Goal: Task Accomplishment & Management: Manage account settings

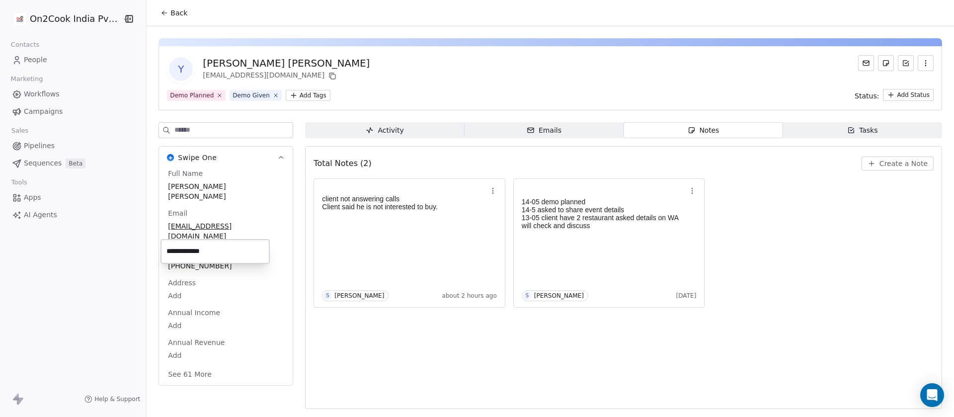
click at [432, 349] on html "**********" at bounding box center [477, 208] width 954 height 417
click at [173, 365] on button "See 61 More" at bounding box center [190, 374] width 56 height 18
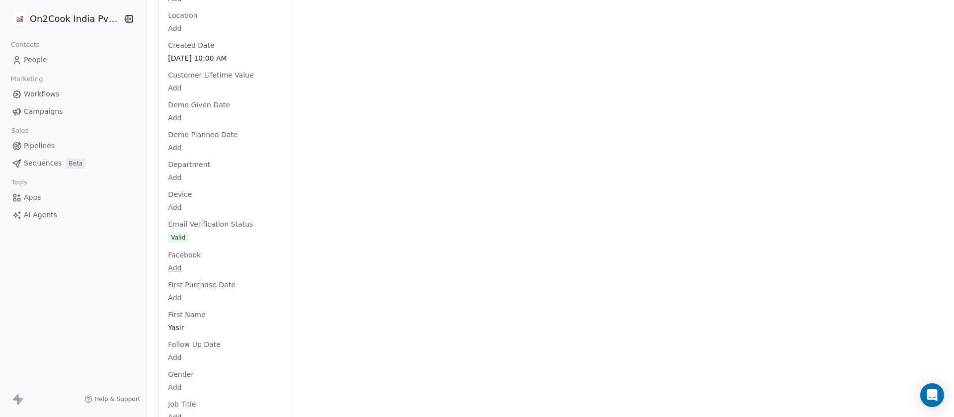
scroll to position [994, 0]
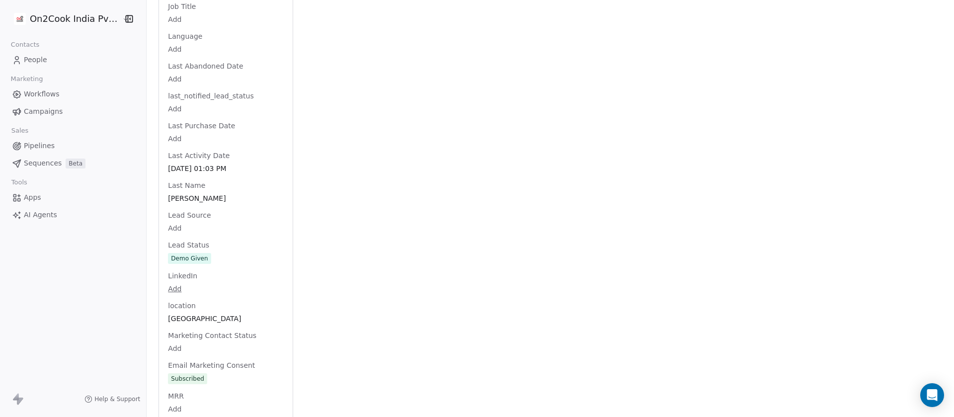
click at [207, 242] on div "Full Name [PERSON_NAME] [PERSON_NAME] Email [EMAIL_ADDRESS][DOMAIN_NAME] Phone …" at bounding box center [226, 184] width 120 height 2018
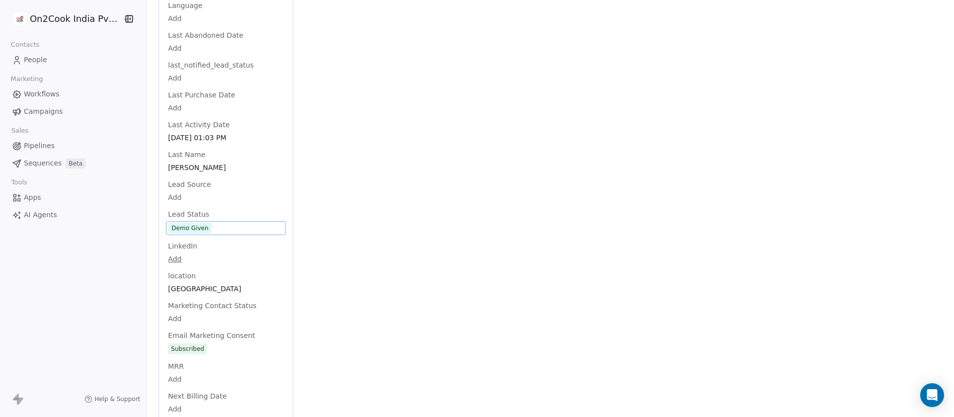
click at [212, 221] on div "Demo Given" at bounding box center [226, 228] width 120 height 14
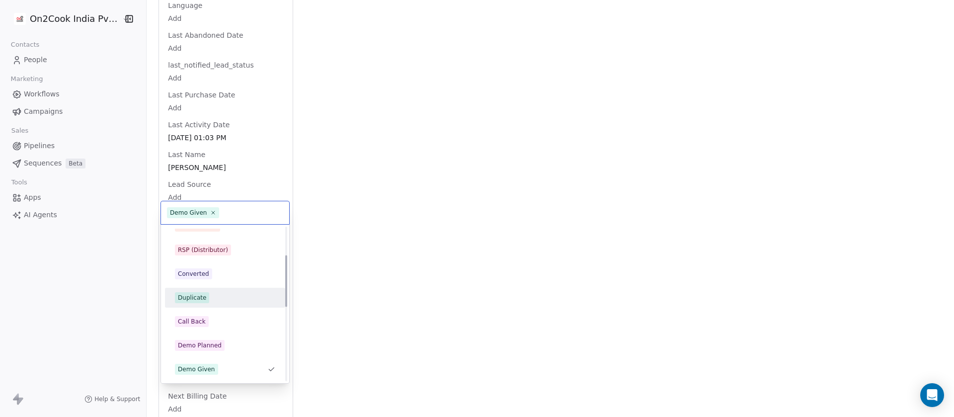
scroll to position [32, 0]
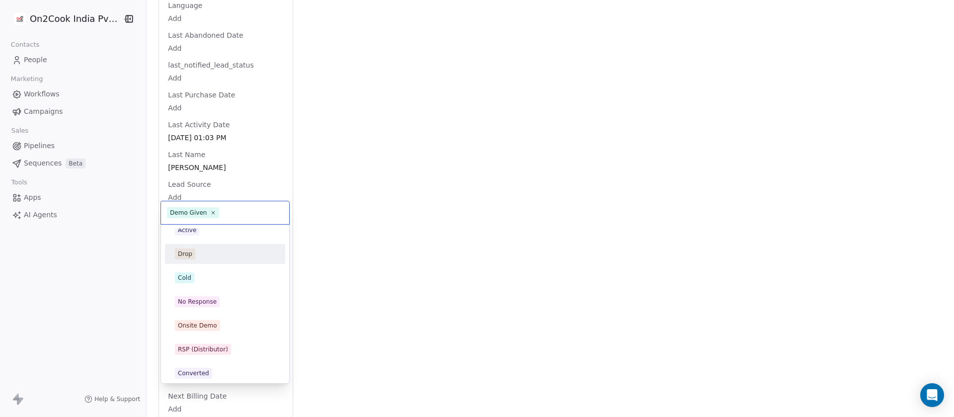
click at [206, 249] on div "Drop" at bounding box center [225, 253] width 100 height 11
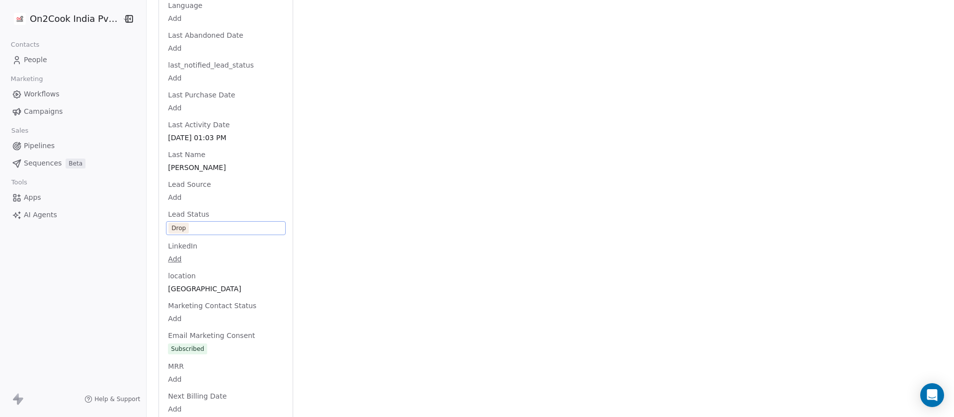
click at [417, 200] on div "Activity Activity Emails Emails Notes Notes Tasks Tasks Total Notes (2) Create …" at bounding box center [623, 135] width 637 height 2075
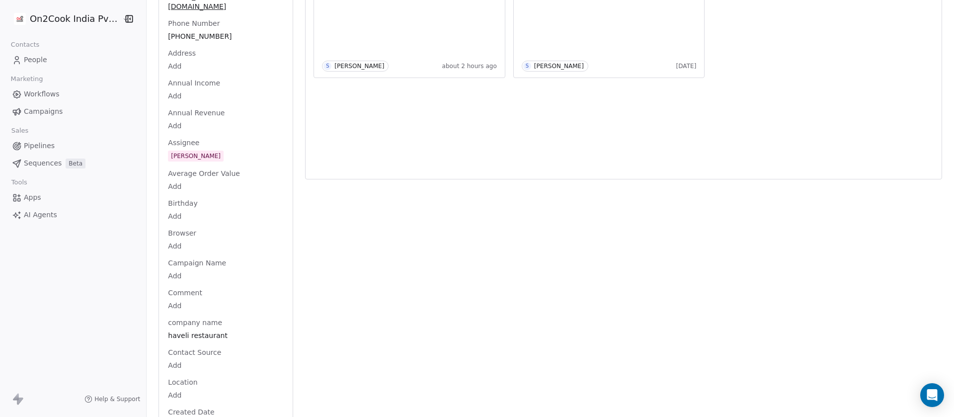
scroll to position [0, 0]
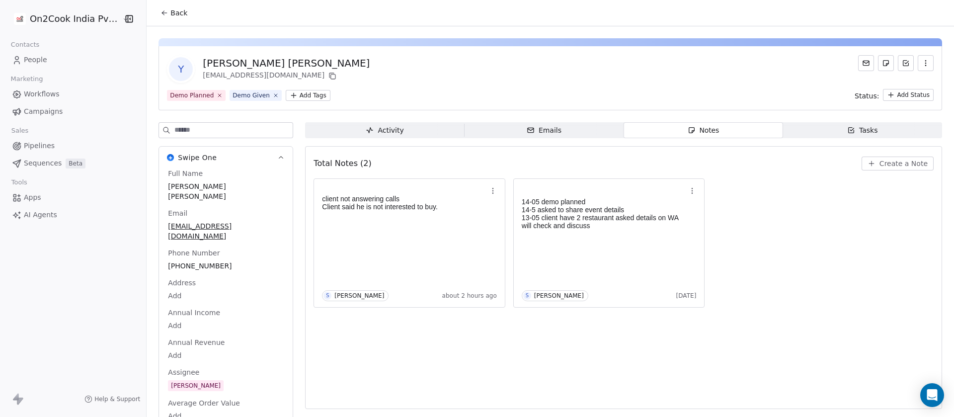
click at [530, 95] on div "Demo Planned Demo Given Add Tags Status: Add Status" at bounding box center [550, 95] width 767 height 12
click at [162, 4] on button "Back" at bounding box center [174, 13] width 39 height 18
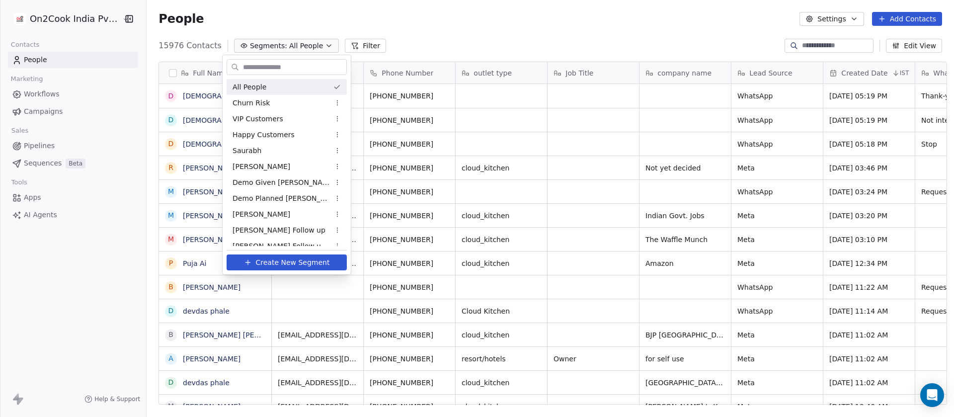
scroll to position [356, 801]
click at [266, 188] on div "Demo Given [PERSON_NAME]" at bounding box center [287, 182] width 120 height 16
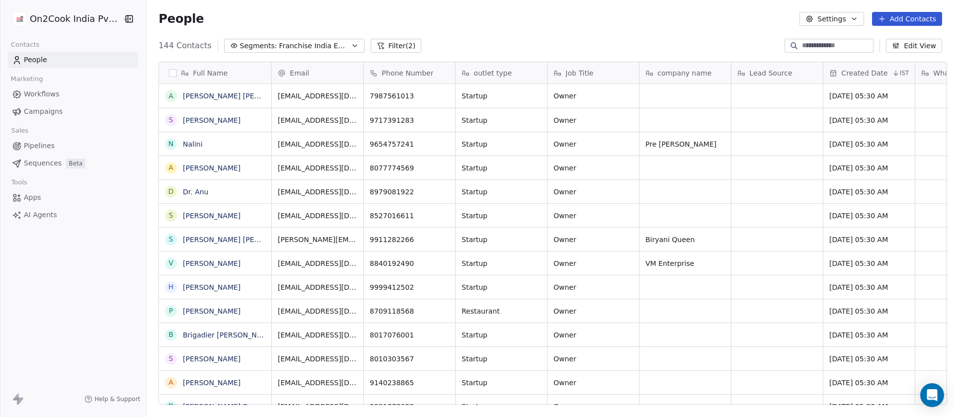
scroll to position [356, 801]
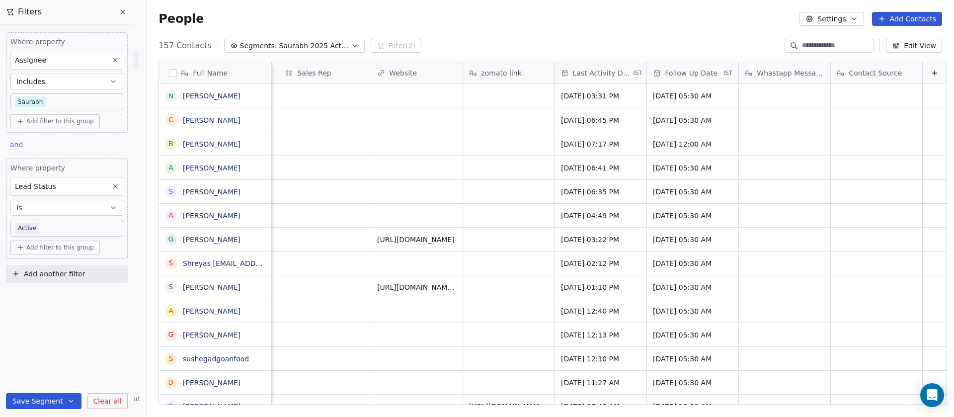
scroll to position [0, 923]
click at [34, 402] on button "Save Segment" at bounding box center [44, 401] width 76 height 16
click at [51, 371] on span "Update existing segment" at bounding box center [71, 376] width 87 height 10
click at [121, 8] on icon at bounding box center [123, 12] width 8 height 8
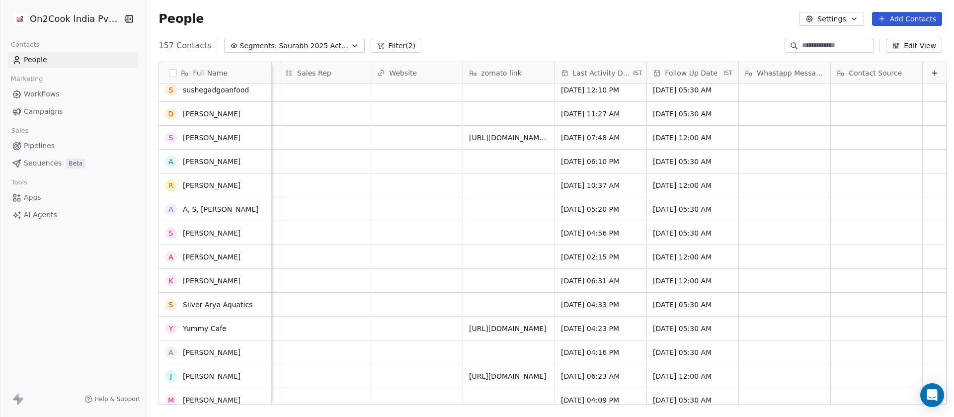
scroll to position [0, 0]
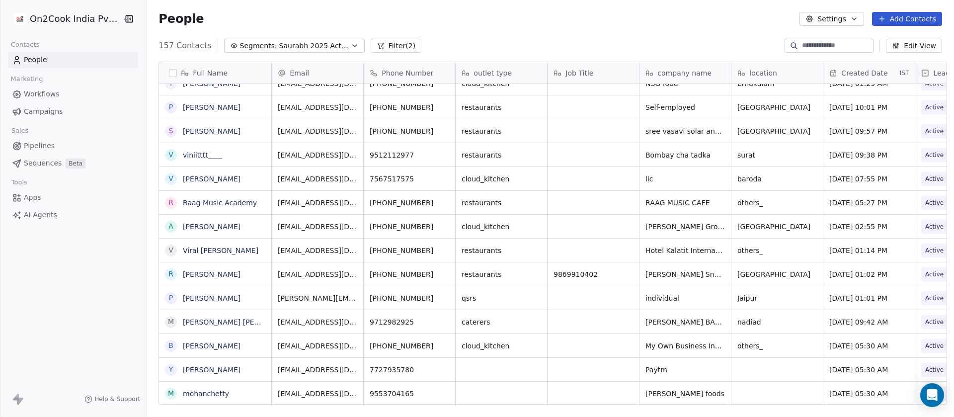
click at [914, 43] on button "Edit View" at bounding box center [914, 46] width 56 height 14
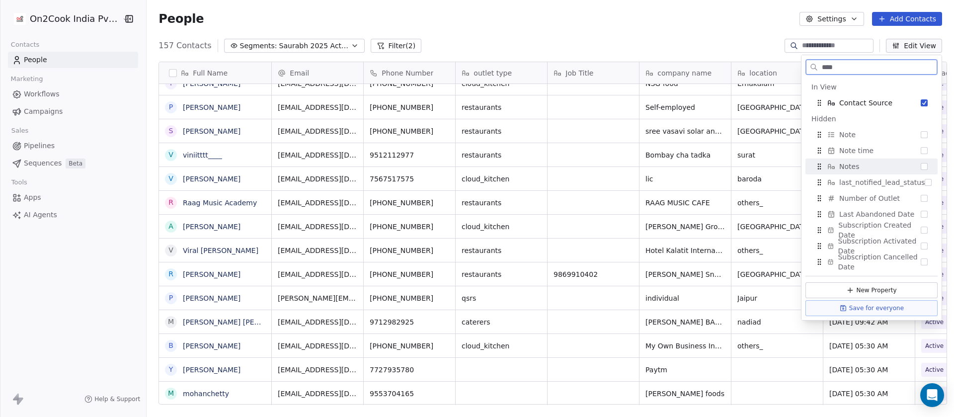
click at [843, 166] on span "Notes" at bounding box center [849, 167] width 20 height 10
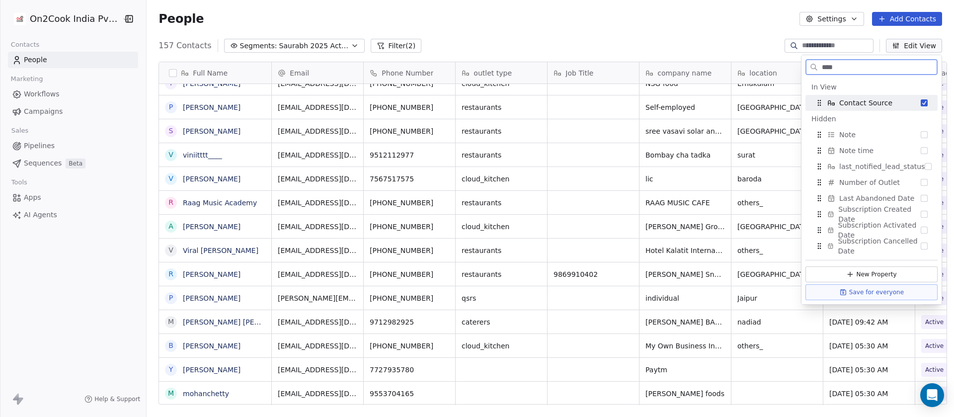
click at [856, 66] on input "****" at bounding box center [878, 67] width 117 height 14
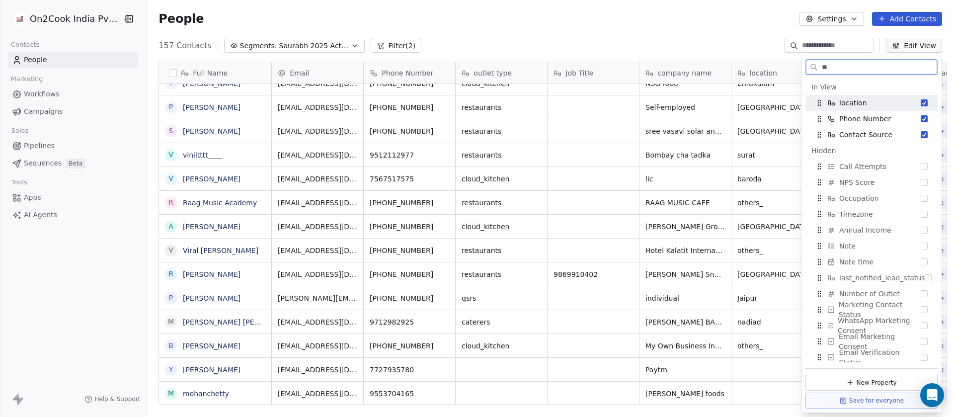
type input "*"
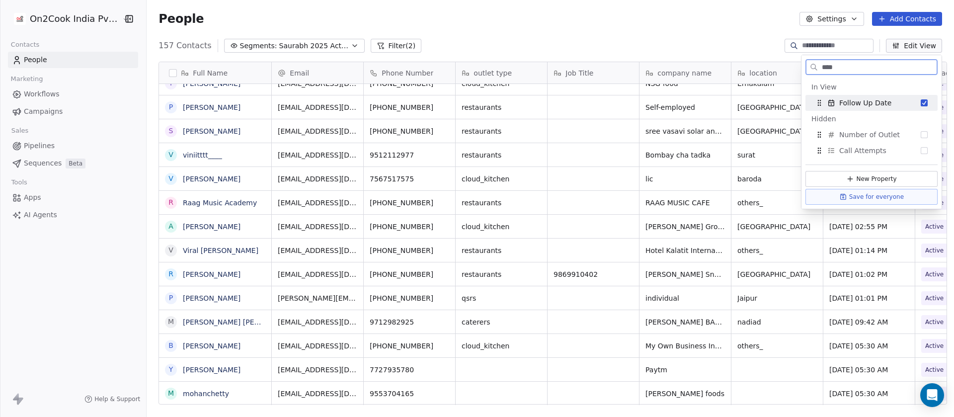
type input "*****"
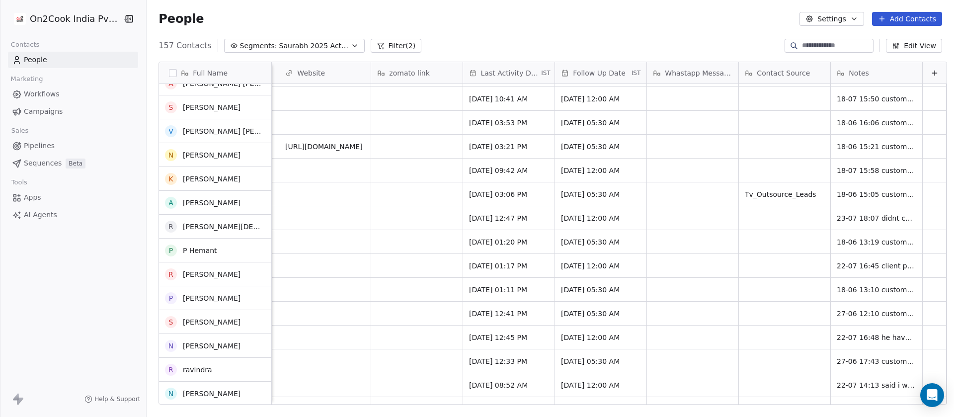
scroll to position [3424, 0]
